Goal: Task Accomplishment & Management: Use online tool/utility

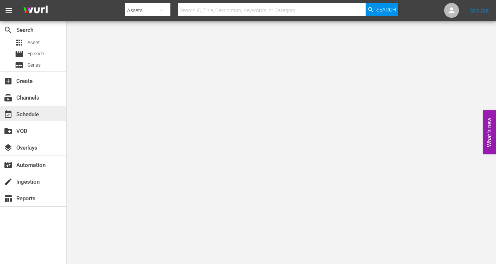
click at [24, 117] on div "event_available Schedule" at bounding box center [21, 113] width 42 height 7
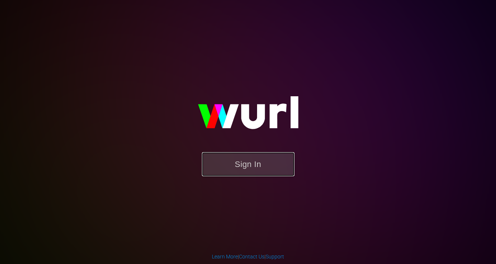
click at [247, 153] on button "Sign In" at bounding box center [248, 164] width 93 height 24
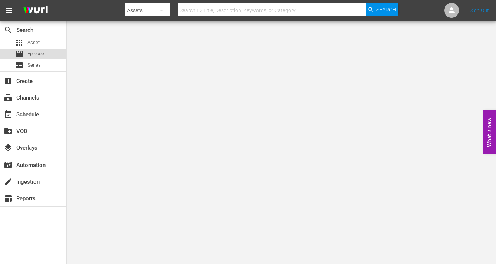
click at [41, 52] on span "Episode" at bounding box center [35, 53] width 17 height 7
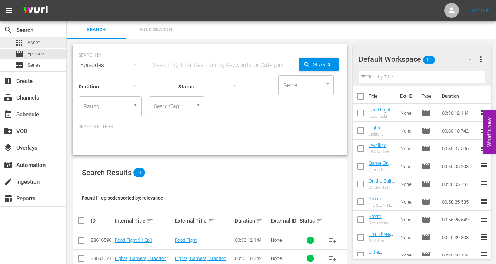
click at [32, 45] on span "Asset" at bounding box center [33, 42] width 12 height 7
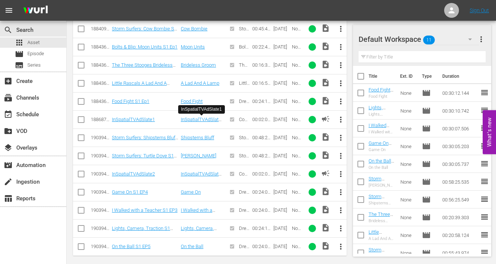
scroll to position [238, 0]
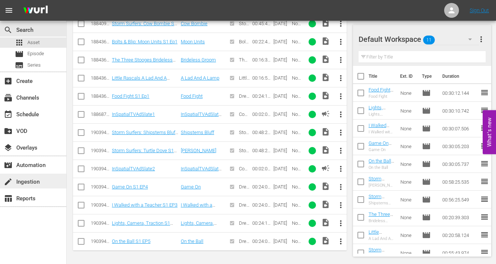
click at [34, 182] on div "create Ingestion" at bounding box center [21, 181] width 42 height 7
